Goal: Find specific page/section: Find specific page/section

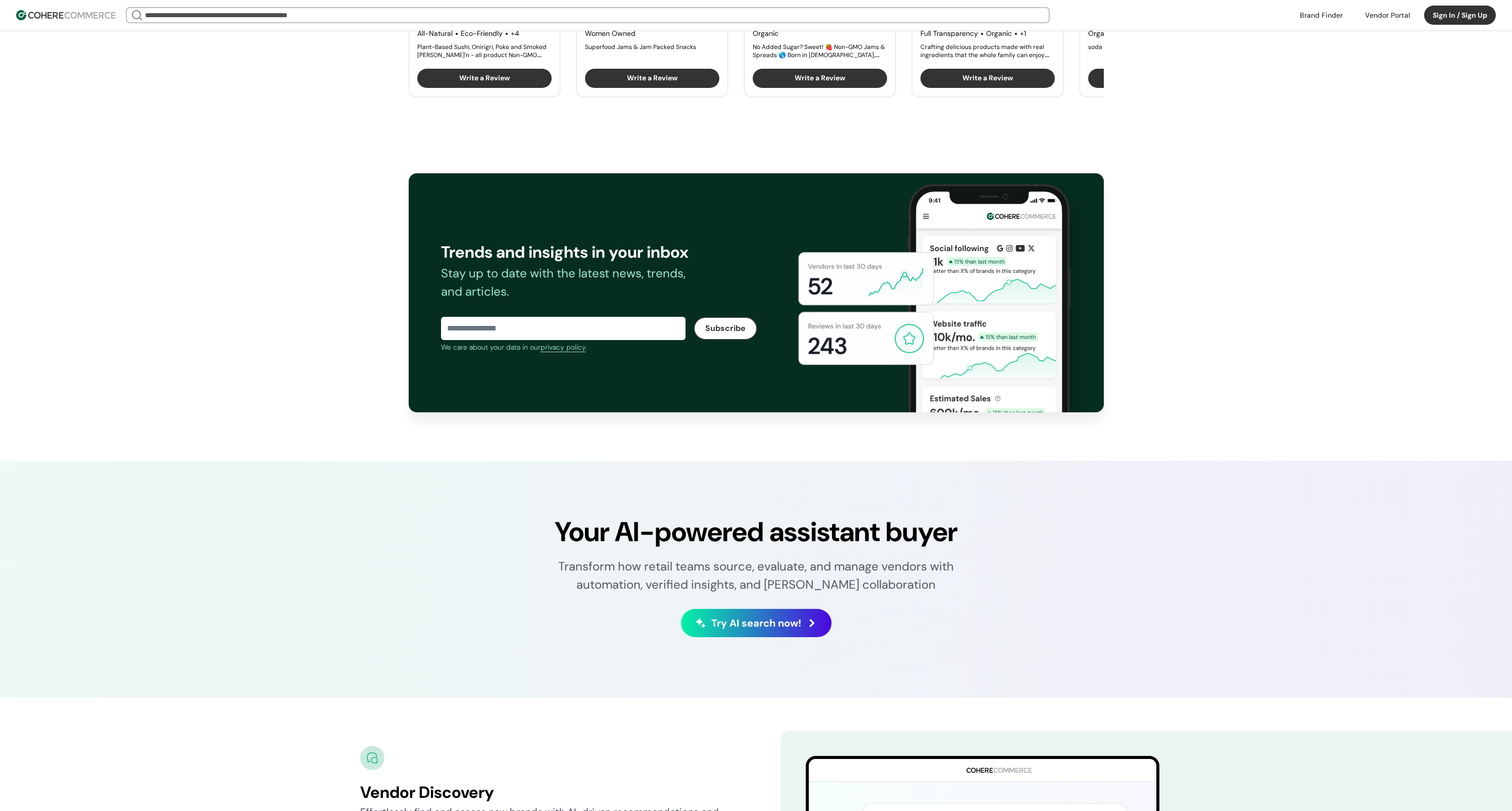
scroll to position [3445, 0]
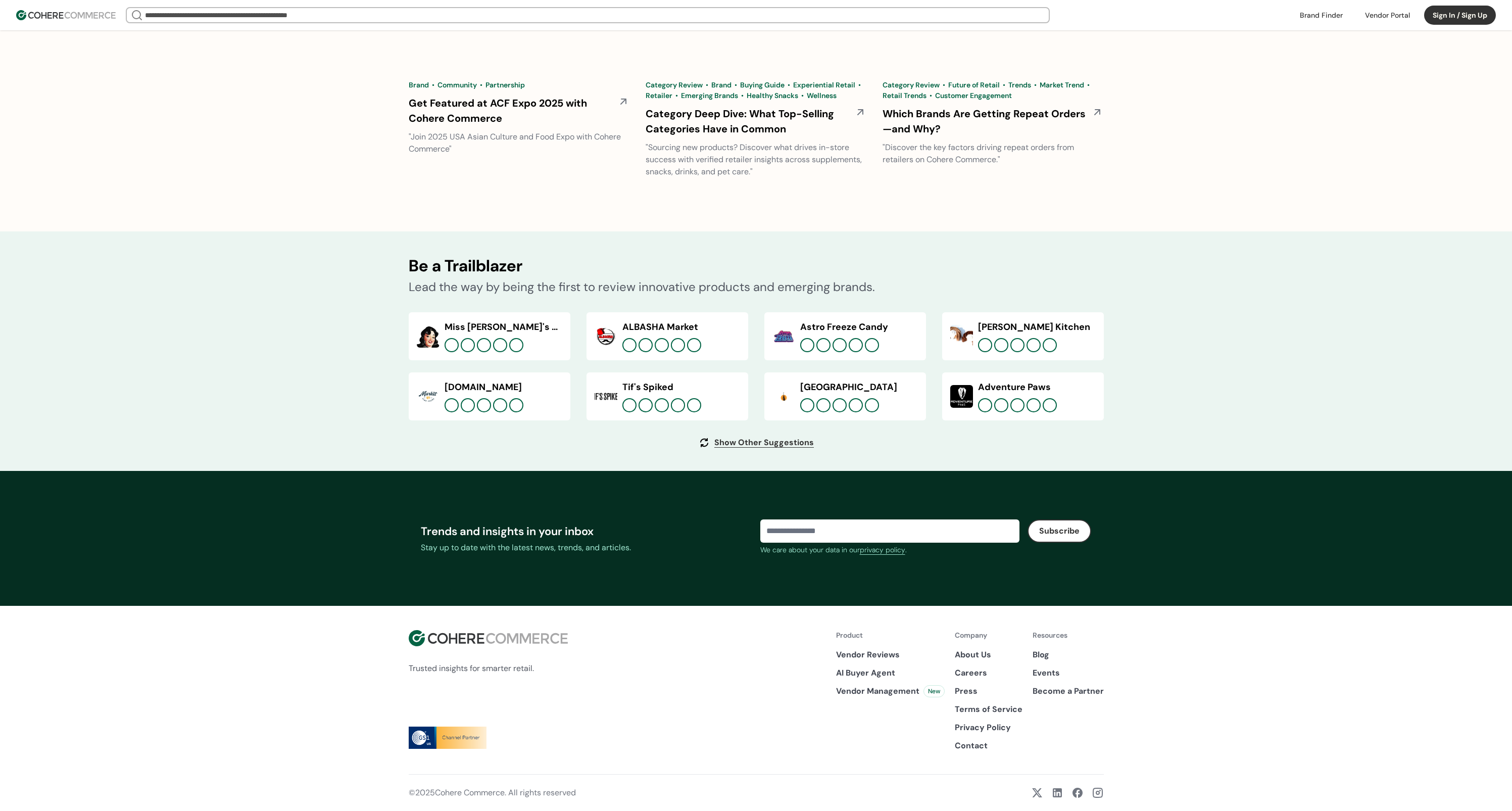
click at [974, 672] on link "Careers" at bounding box center [989, 673] width 68 height 12
